Goal: Subscribe to service/newsletter

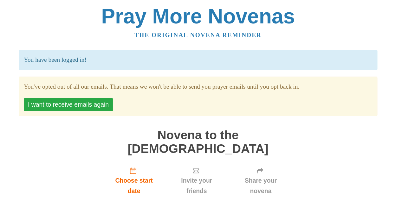
click at [70, 104] on button "I want to receive emails again" at bounding box center [68, 104] width 89 height 13
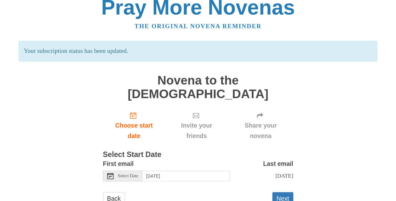
scroll to position [18, 0]
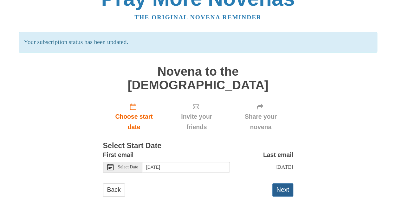
click at [280, 183] on button "Next" at bounding box center [282, 189] width 21 height 13
